Goal: Find specific page/section: Find specific page/section

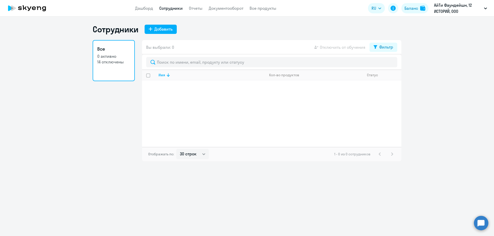
select select "30"
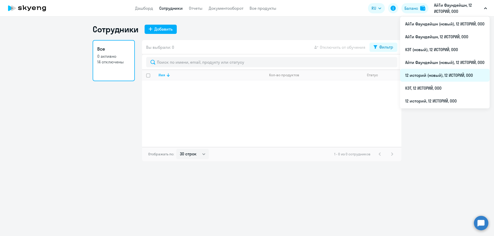
click at [422, 75] on li "12 историй (новый), 12 ИСТОРИЙ, ООО" at bounding box center [445, 75] width 90 height 13
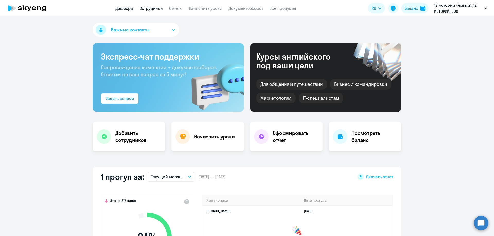
click at [147, 8] on link "Сотрудники" at bounding box center [150, 8] width 23 height 5
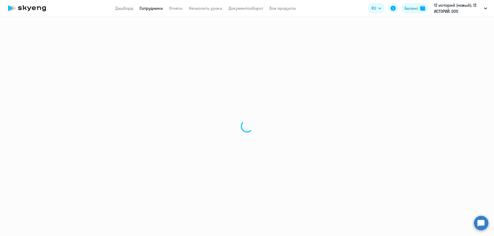
select select "30"
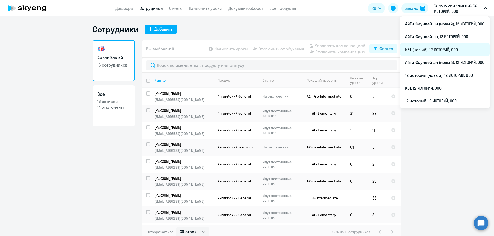
click at [429, 51] on li "КЭТ (новый), 12 ИСТОРИЙ, ООО" at bounding box center [445, 49] width 90 height 13
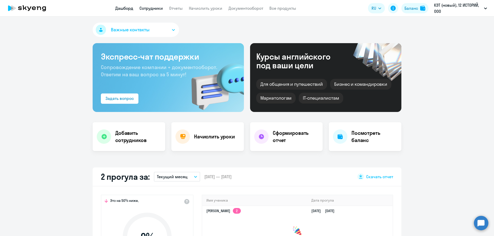
click at [148, 9] on link "Сотрудники" at bounding box center [150, 8] width 23 height 5
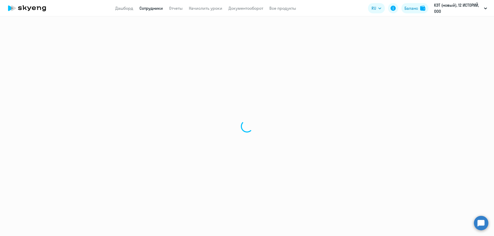
select select "30"
